Goal: Check status: Check status

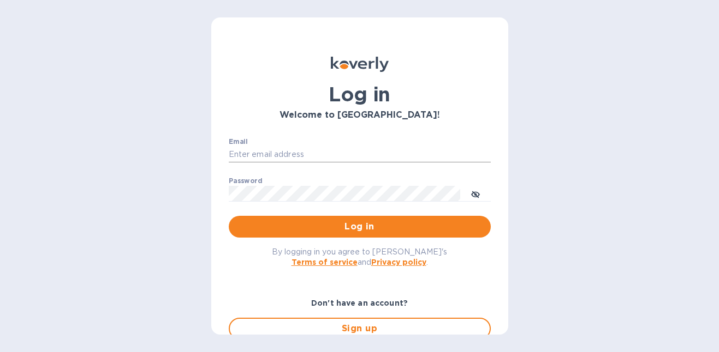
click at [284, 153] on input "Email" at bounding box center [360, 155] width 262 height 16
type input "[PERSON_NAME][EMAIL_ADDRESS][PERSON_NAME][DOMAIN_NAME]"
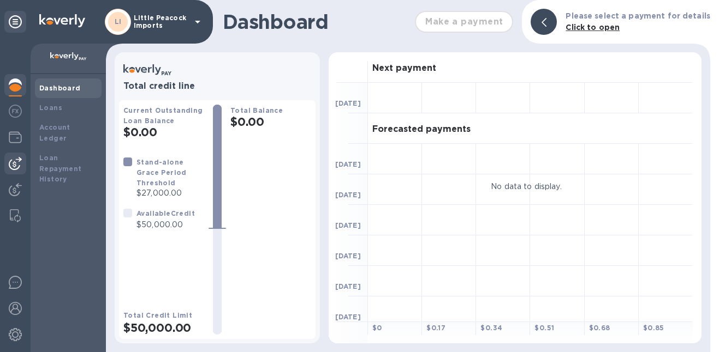
click at [15, 161] on img at bounding box center [15, 163] width 13 height 13
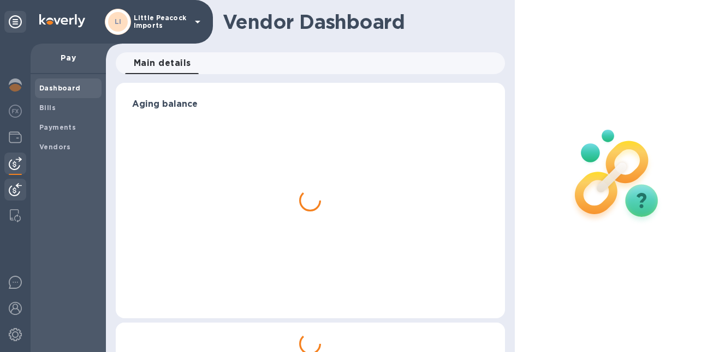
click at [15, 187] on img at bounding box center [15, 189] width 13 height 13
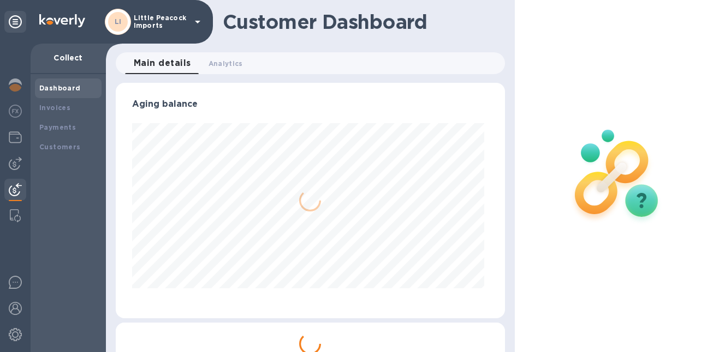
scroll to position [236, 385]
click at [58, 127] on b "Payments" at bounding box center [57, 127] width 37 height 8
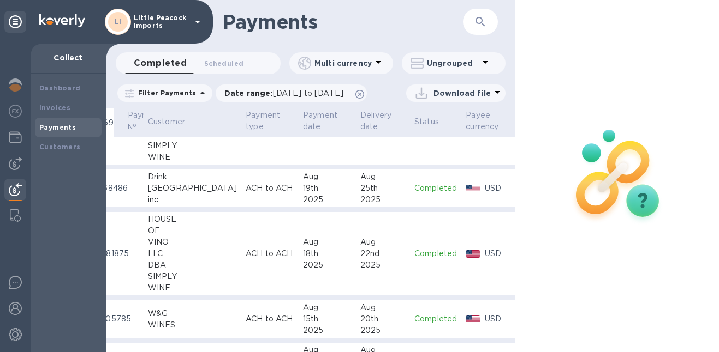
scroll to position [164, 0]
